Goal: Information Seeking & Learning: Find specific page/section

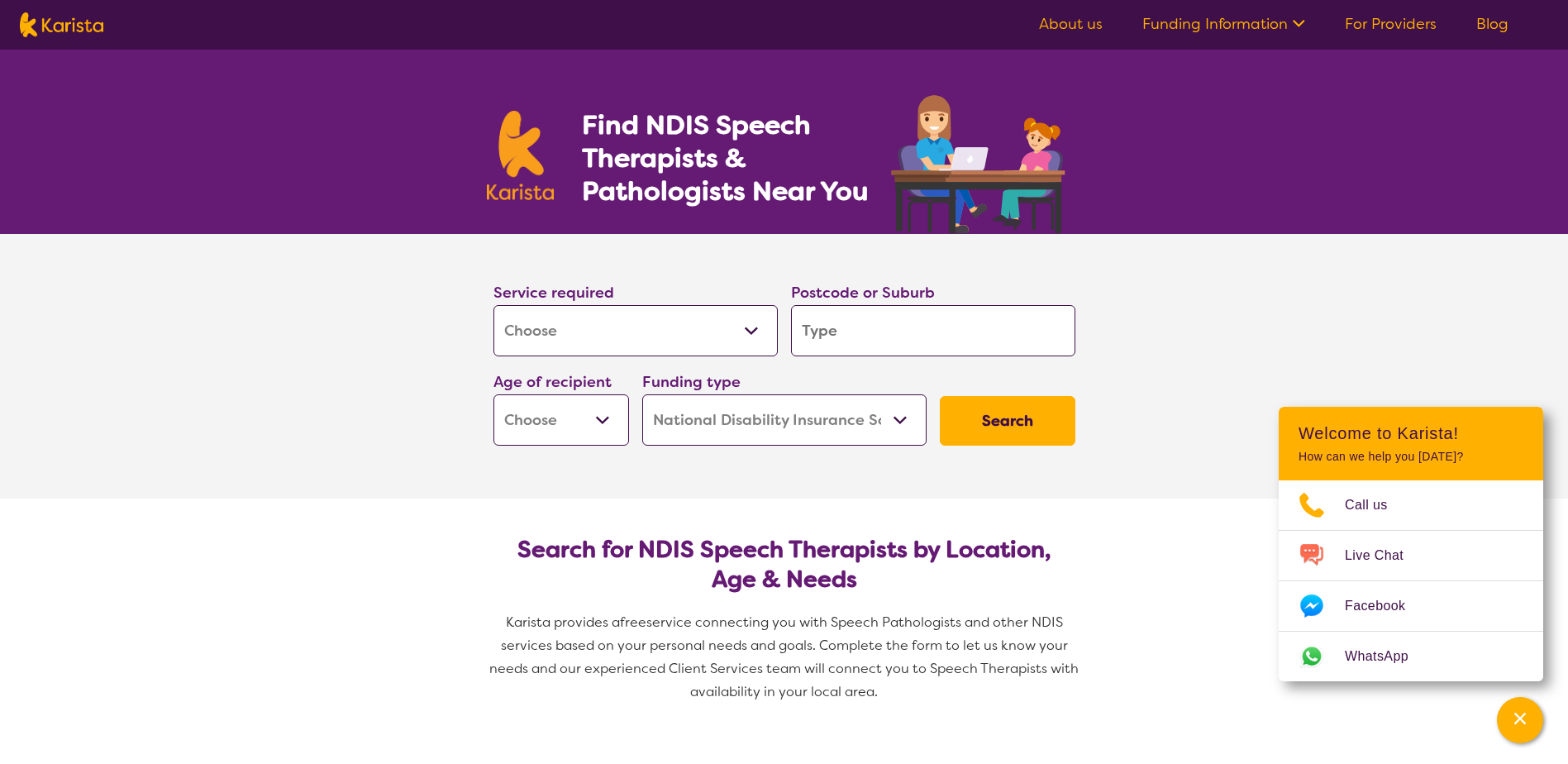
select select "[MEDICAL_DATA]"
select select "NDIS"
select select "[MEDICAL_DATA]"
select select "NDIS"
click at [880, 341] on input "search" at bounding box center [932, 330] width 284 height 51
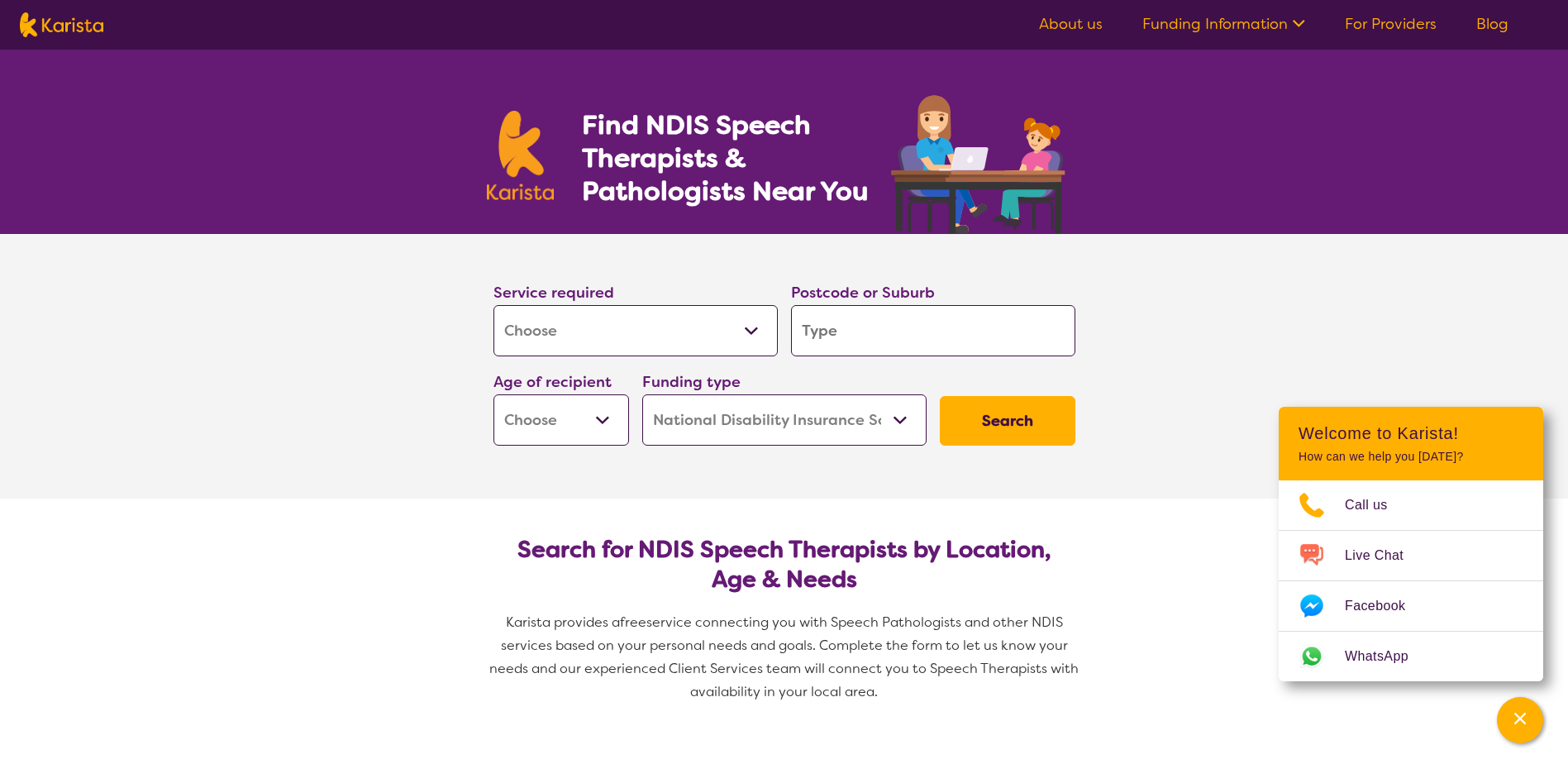
type input "3"
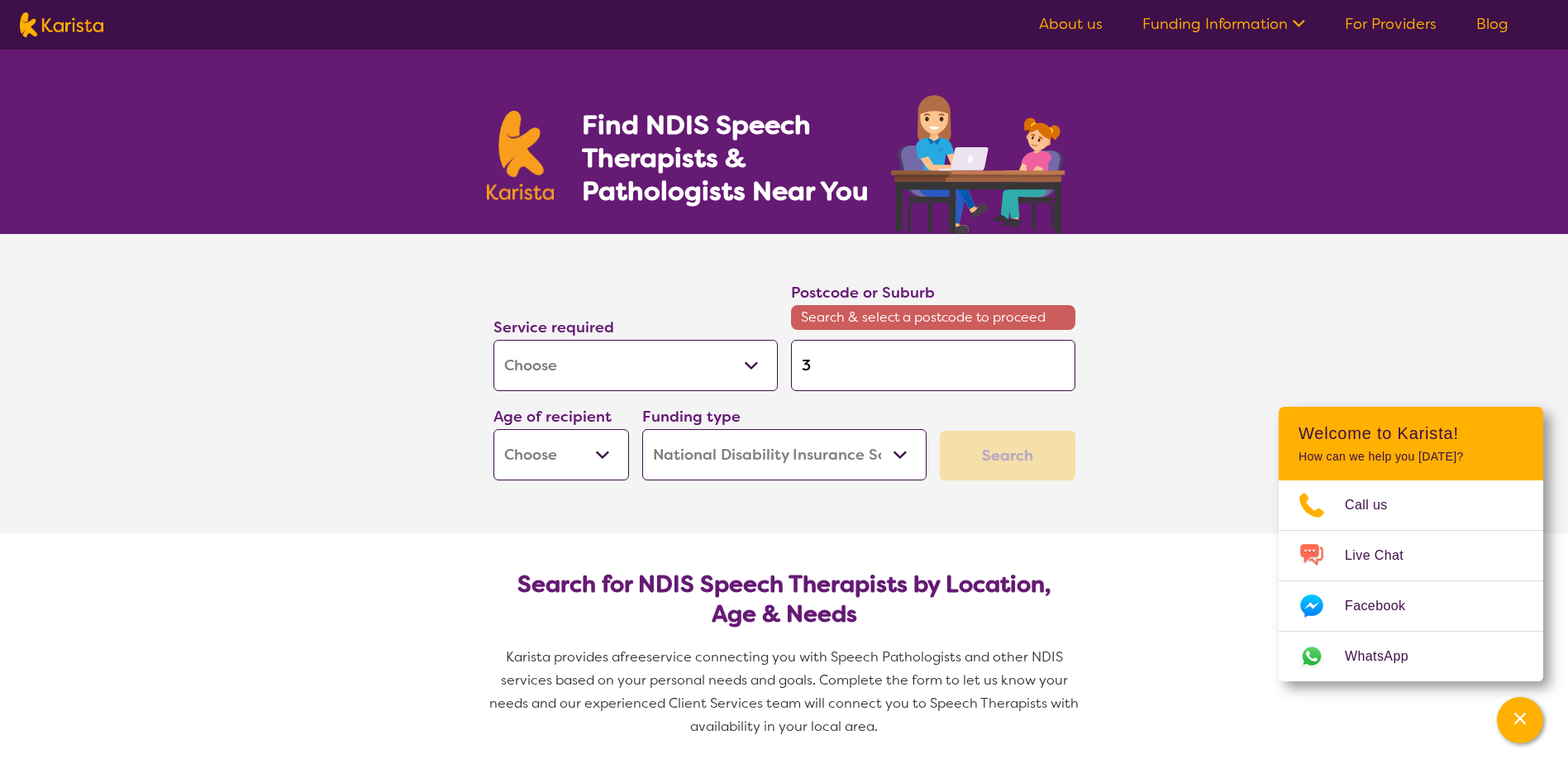
type input "35"
type input "355"
type input "3550"
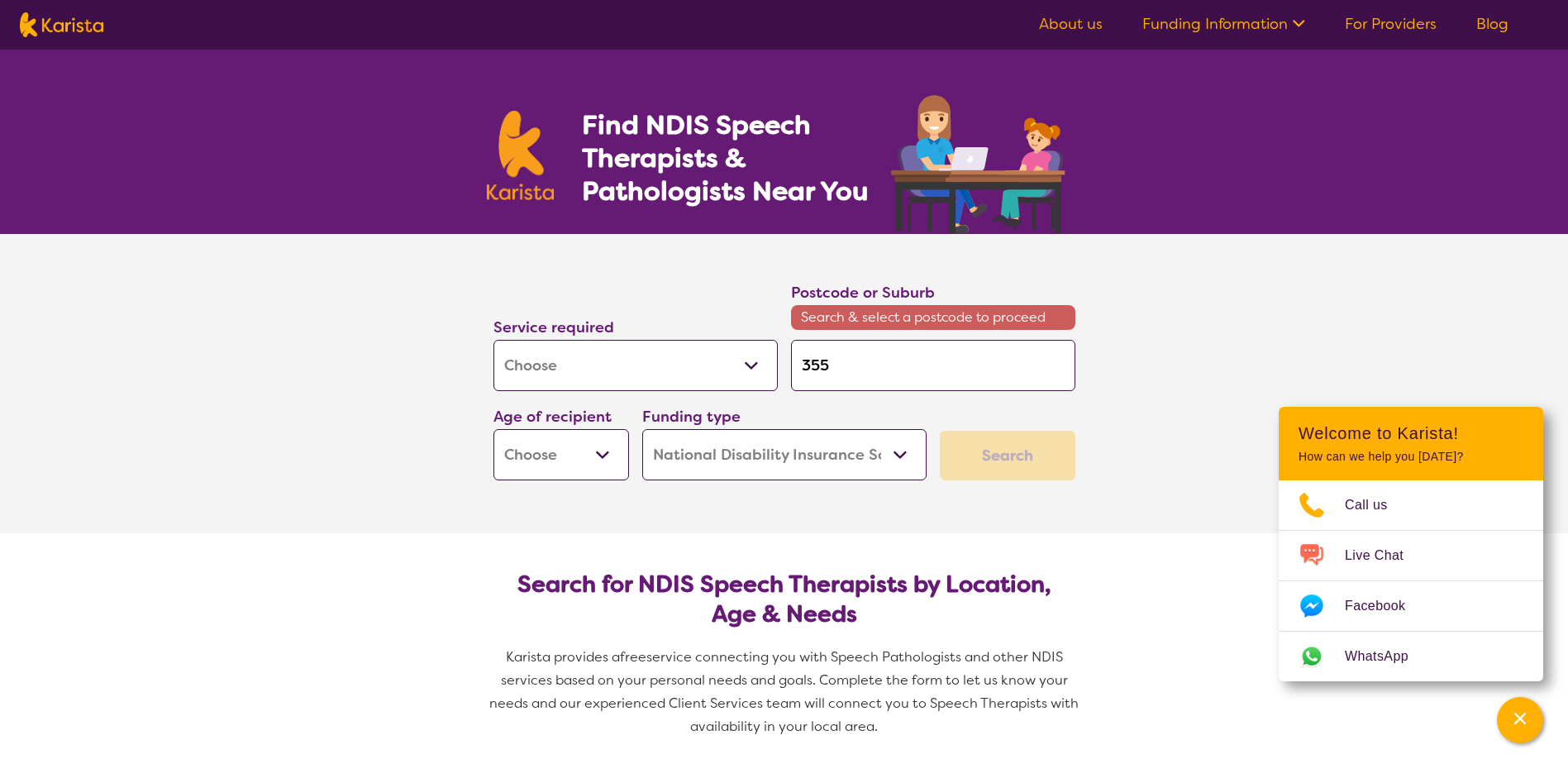
type input "3550"
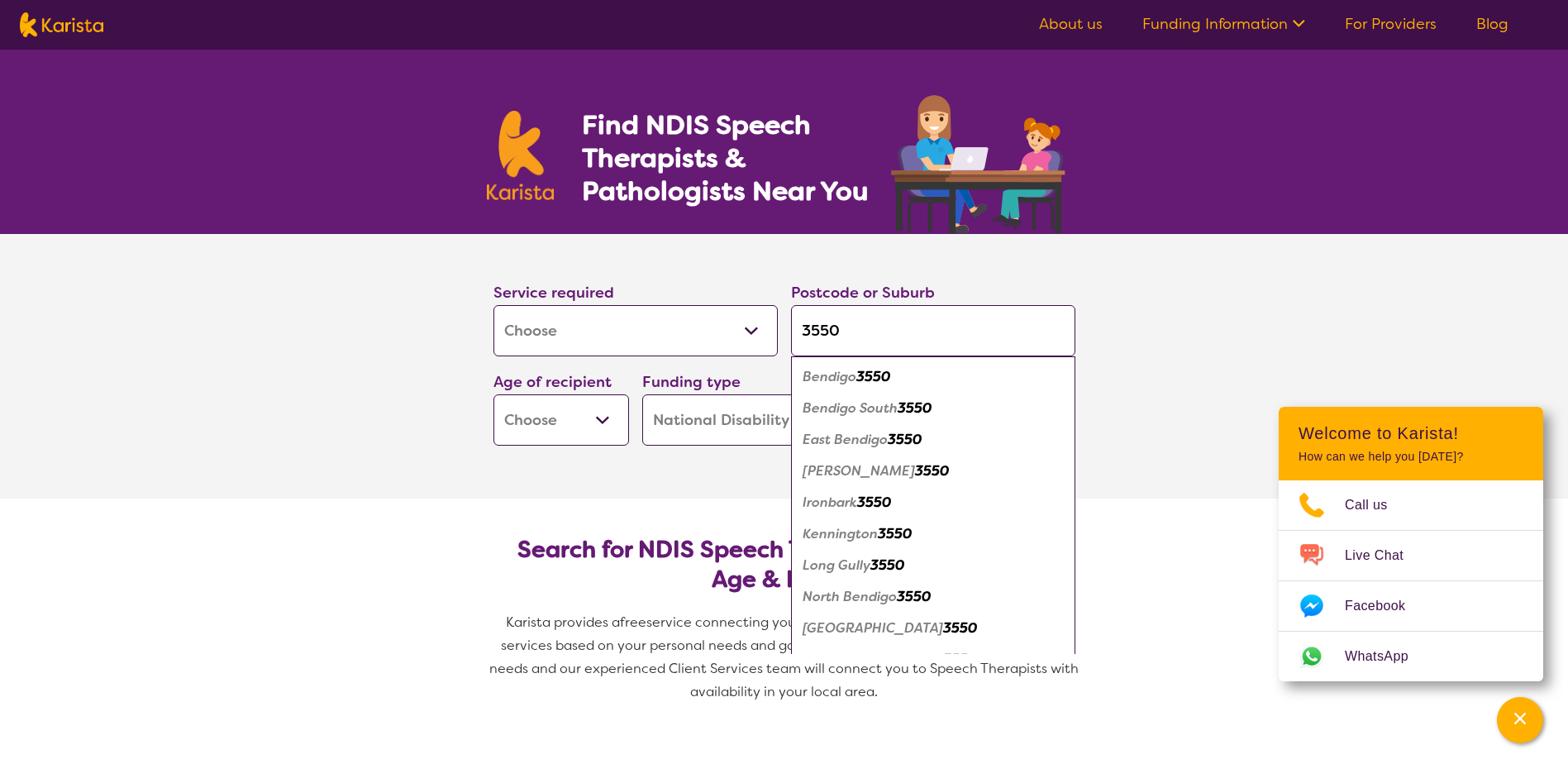
type input "3550"
click at [847, 377] on em "Bendigo" at bounding box center [829, 376] width 54 height 17
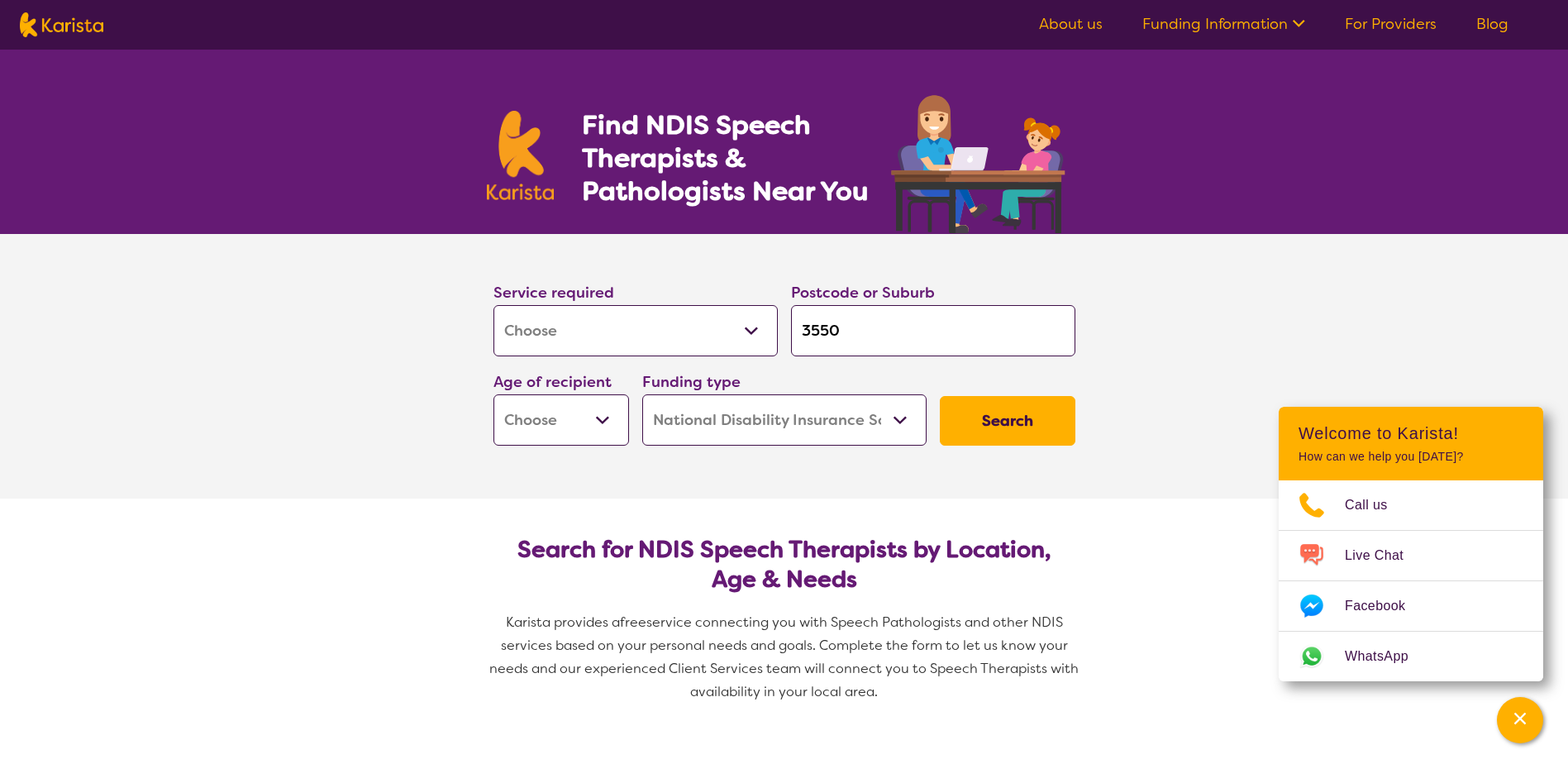
click at [598, 414] on select "Early Childhood - 0 to 9 Child - 10 to 11 Adolescent - 12 to 17 Adult - 18 to 6…" at bounding box center [560, 420] width 135 height 51
select select "EC"
click at [493, 395] on select "Early Childhood - 0 to 9 Child - 10 to 11 Adolescent - 12 to 17 Adult - 18 to 6…" at bounding box center [560, 420] width 135 height 51
select select "EC"
click at [995, 432] on button "Search" at bounding box center [1007, 421] width 135 height 49
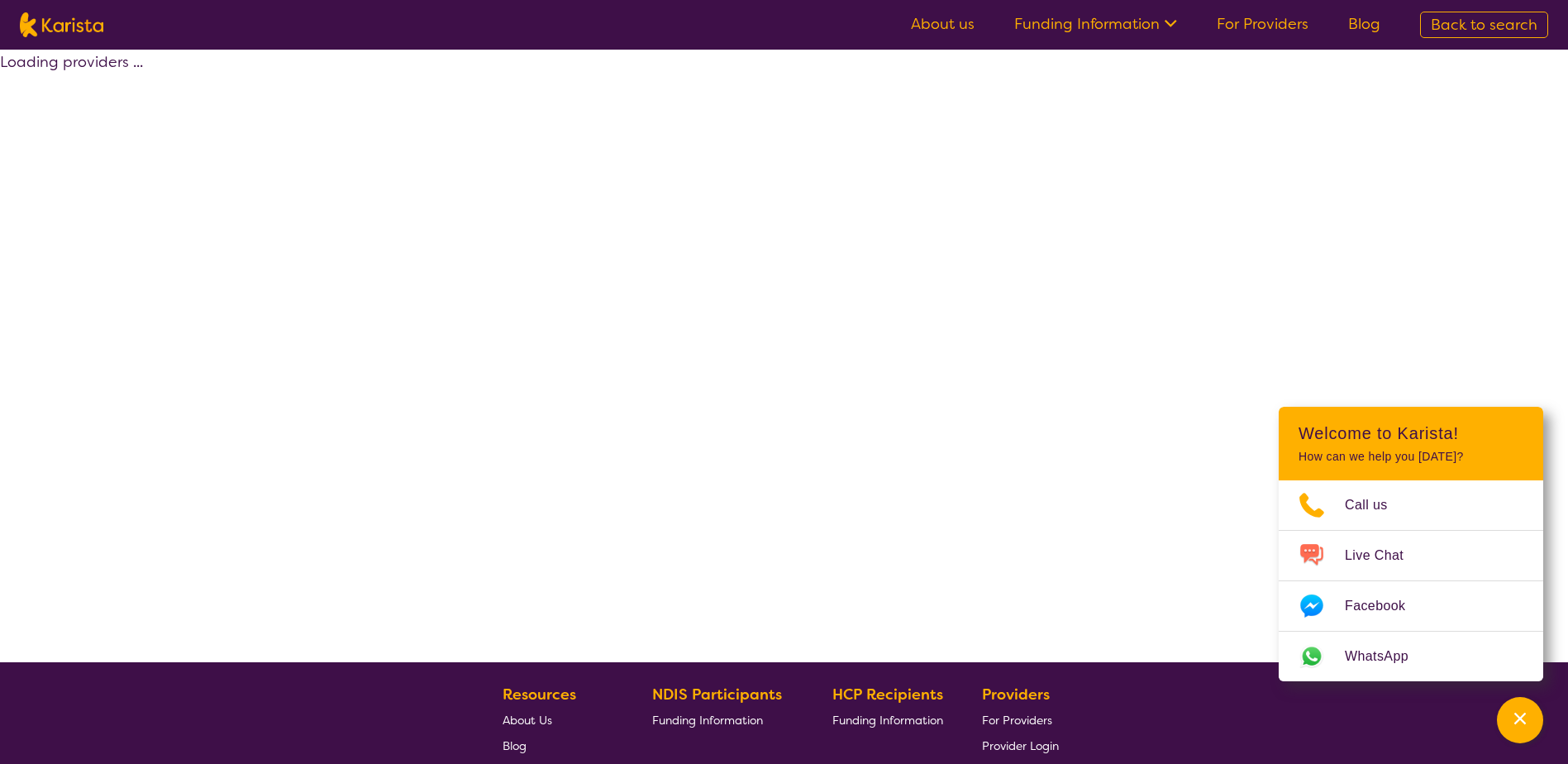
select select "by_score"
